Goal: Information Seeking & Learning: Find specific fact

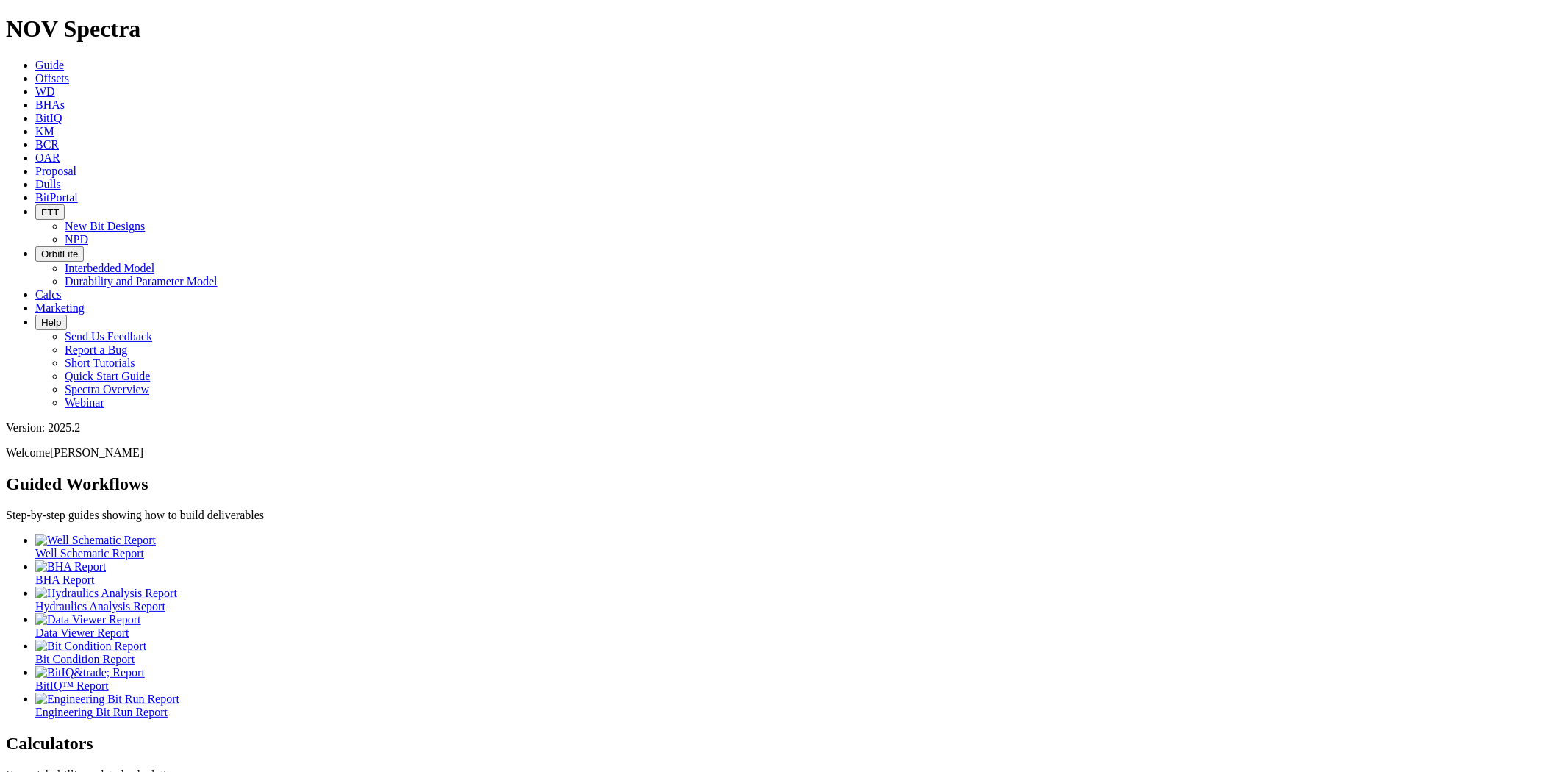
click at [35, 178] on icon at bounding box center [35, 185] width 0 height 13
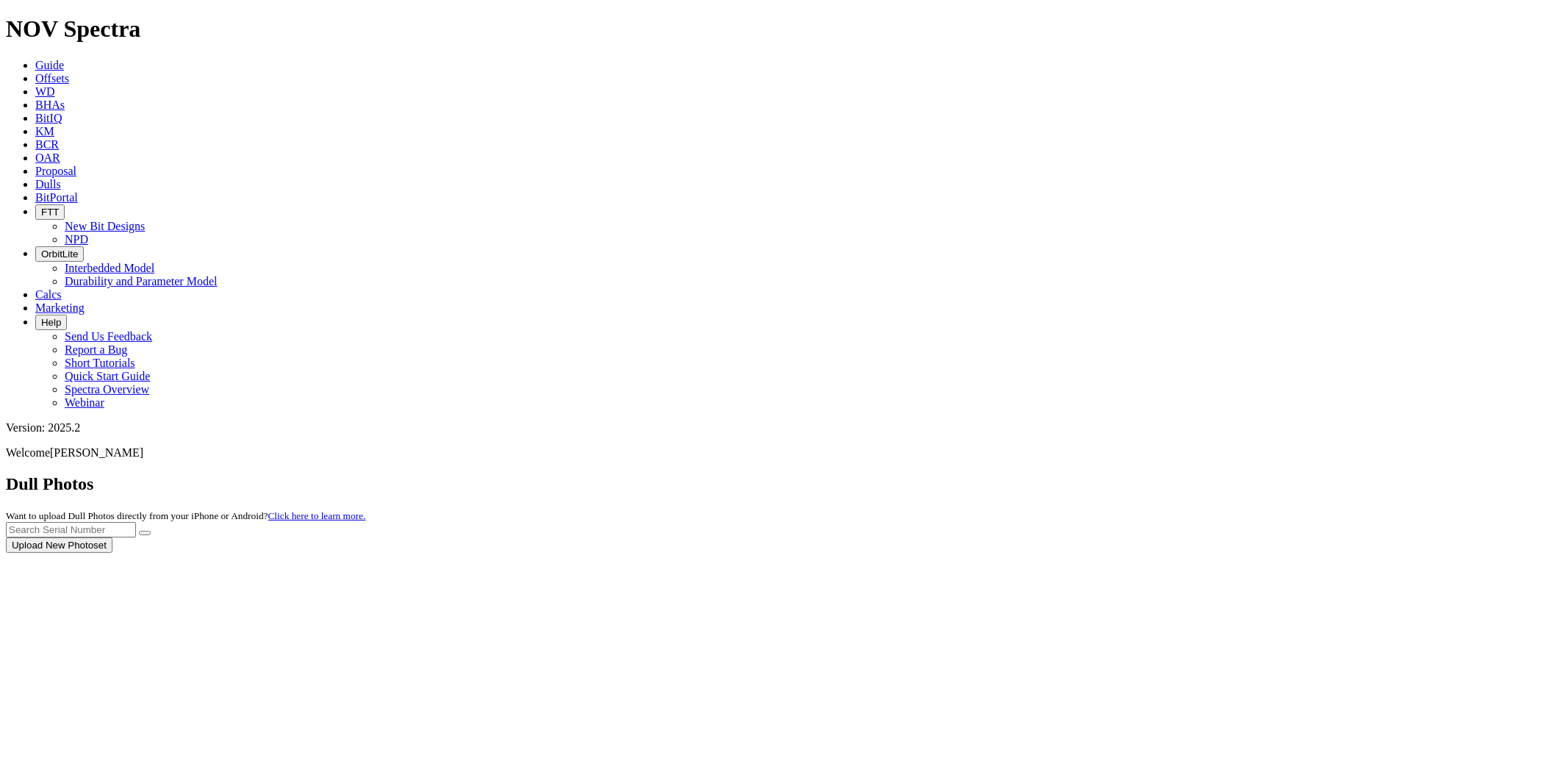
click at [1242, 553] on div at bounding box center [783, 553] width 1556 height 0
click at [1265, 553] on div at bounding box center [783, 553] width 1556 height 0
click at [136, 522] on input "text" at bounding box center [70, 529] width 130 height 15
type input "A316190"
click at [139, 531] on button "submit" at bounding box center [145, 533] width 12 height 5
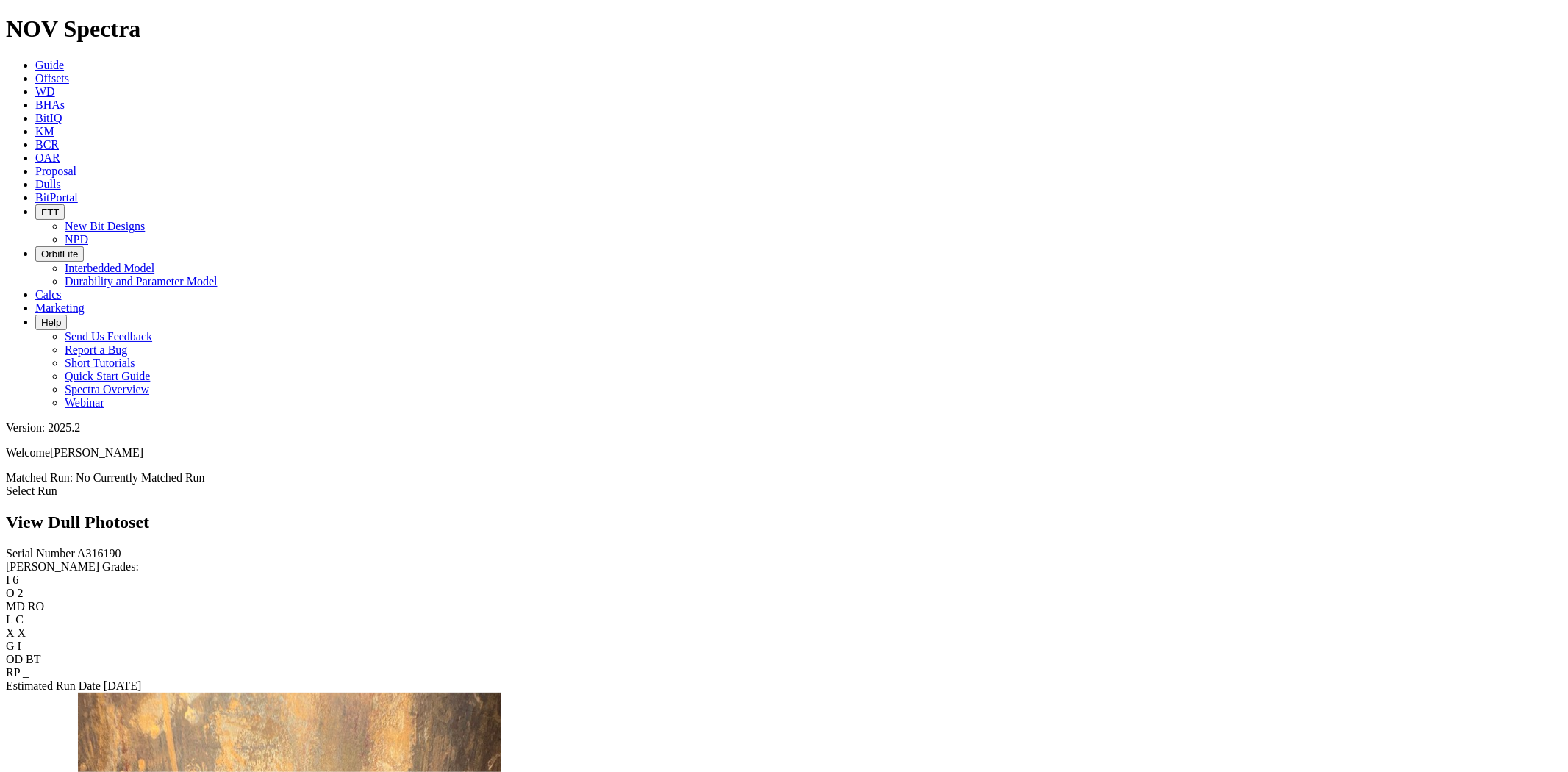
scroll to position [1237, 0]
click at [35, 72] on icon at bounding box center [35, 78] width 0 height 13
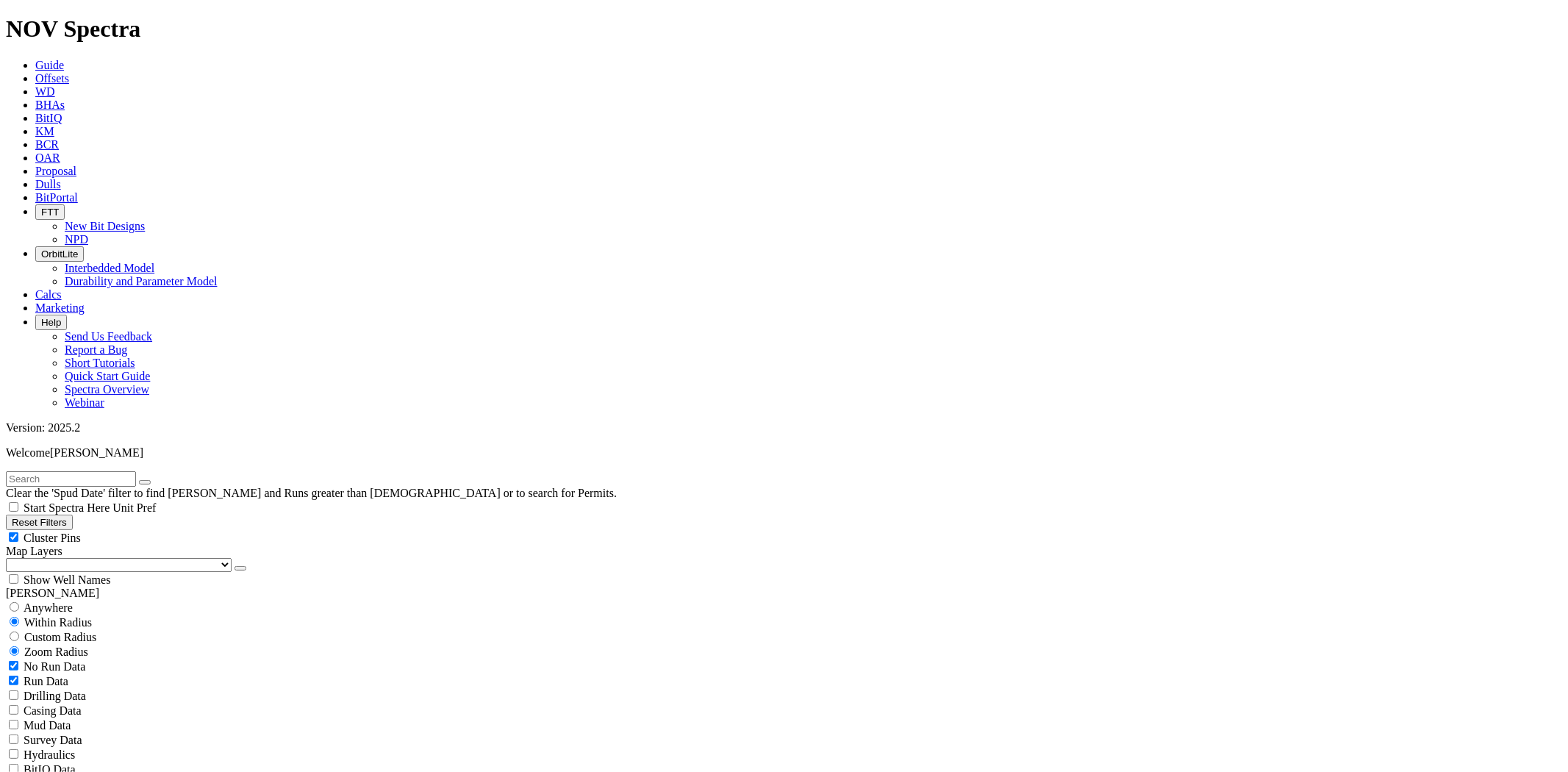
click at [126, 471] on input "text" at bounding box center [70, 478] width 130 height 15
paste input "RANCH WATER UNIT 2 101M"
type input "RANCH WATER UNIT 2 101M"
